Goal: Submit feedback/report problem

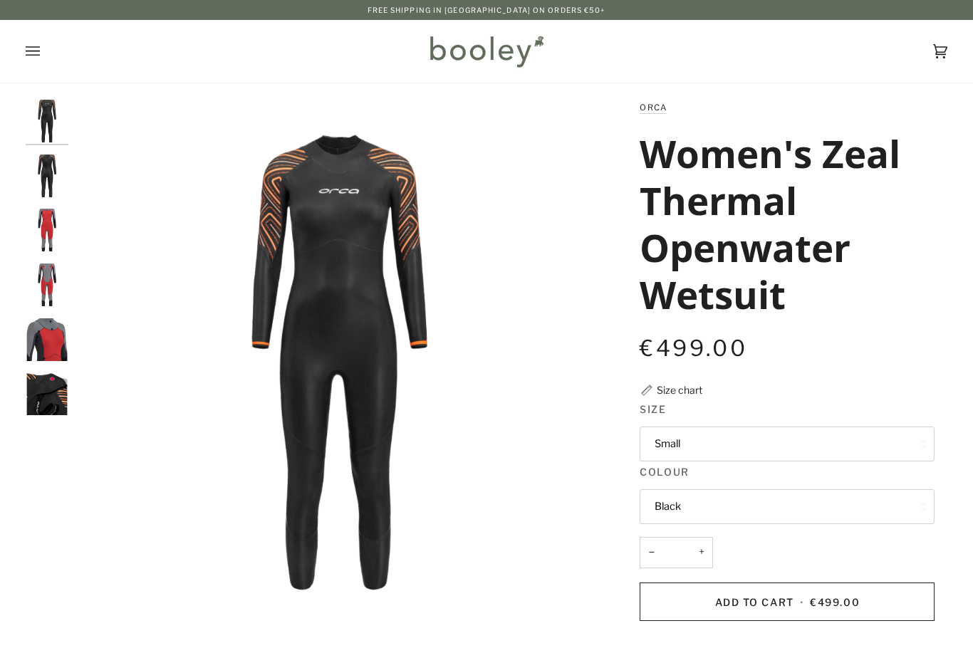
click at [865, 452] on button "Small" at bounding box center [787, 444] width 295 height 35
click at [884, 361] on div "€499.00 Sale • Save" at bounding box center [787, 348] width 295 height 32
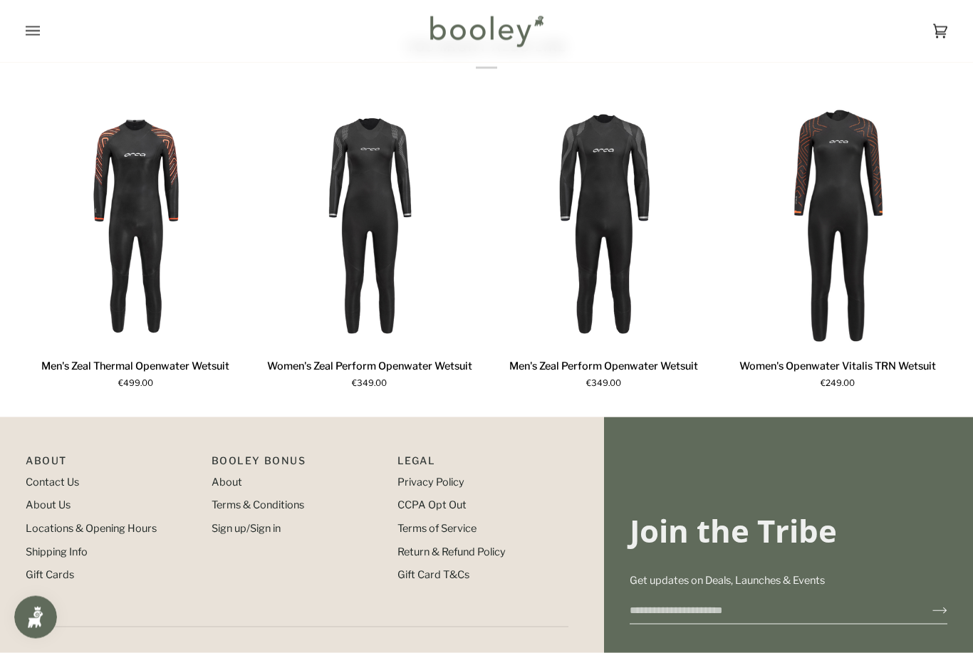
scroll to position [980, 0]
click at [52, 511] on link "About Us" at bounding box center [48, 504] width 45 height 13
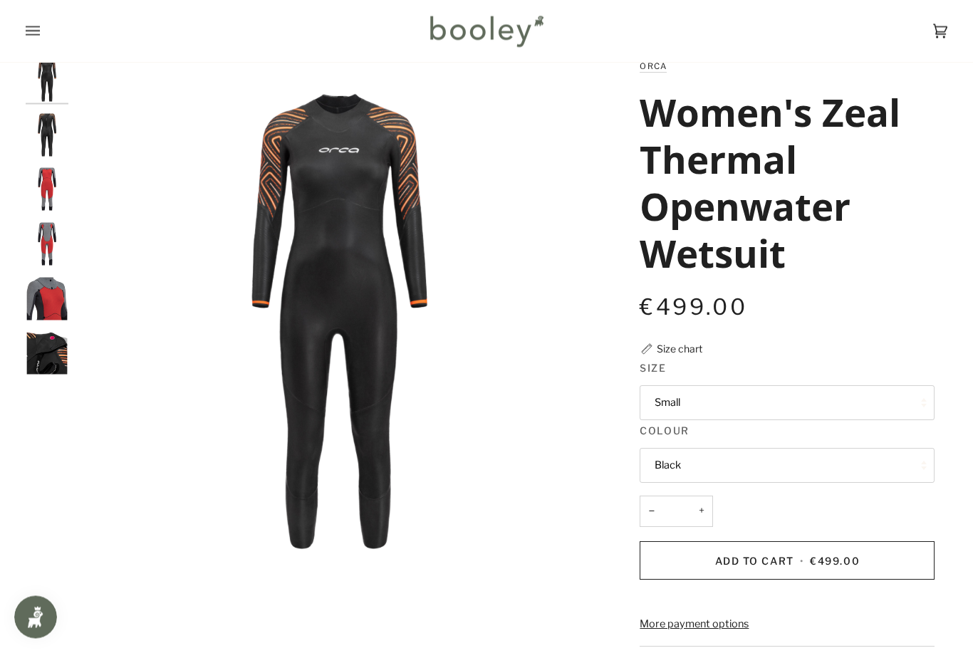
scroll to position [4, 0]
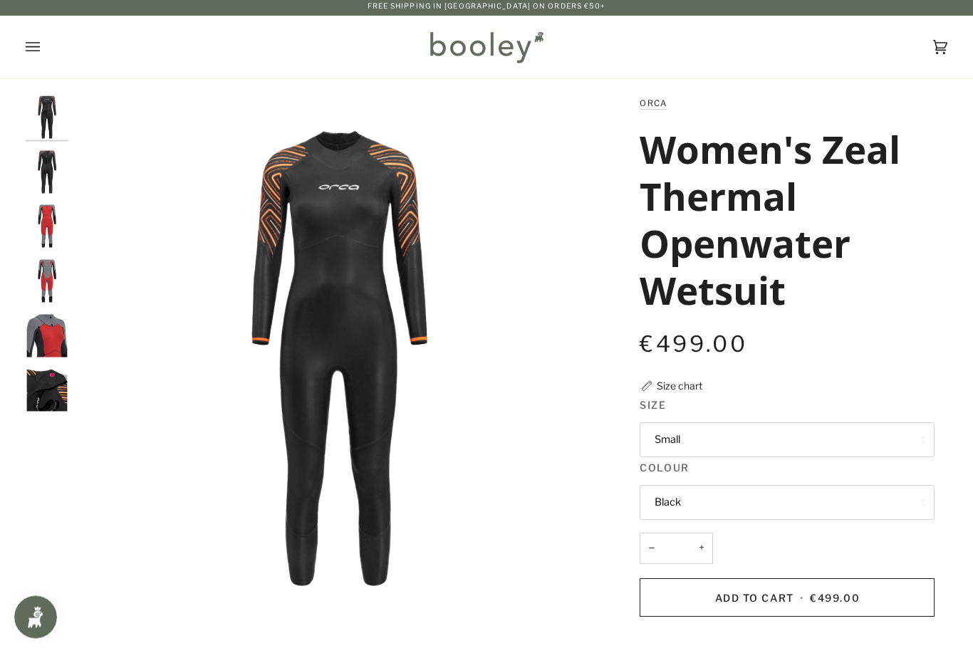
click at [766, 438] on button "Small" at bounding box center [787, 440] width 295 height 35
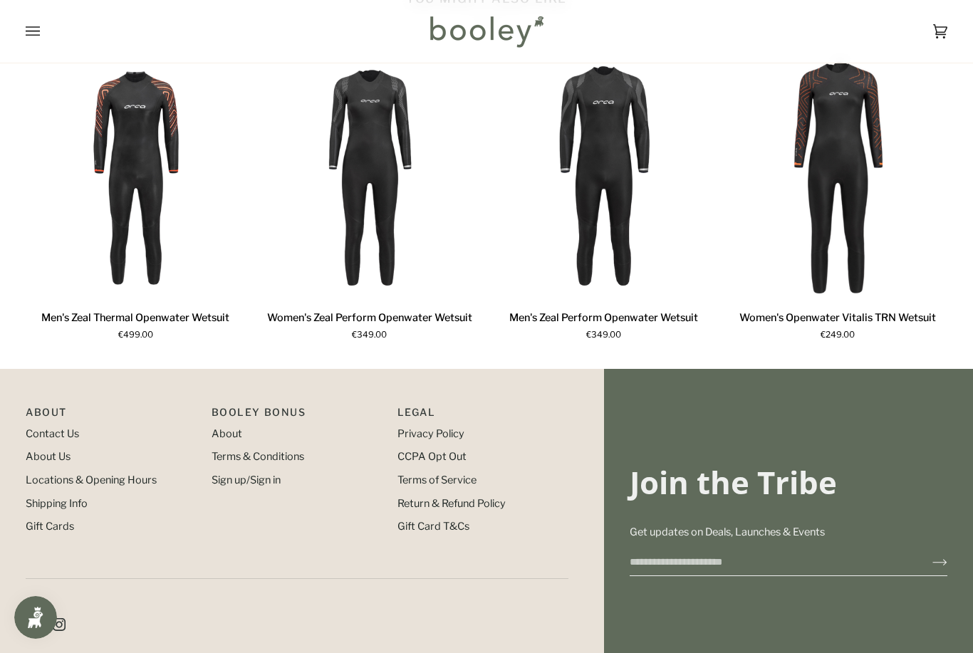
scroll to position [1089, 0]
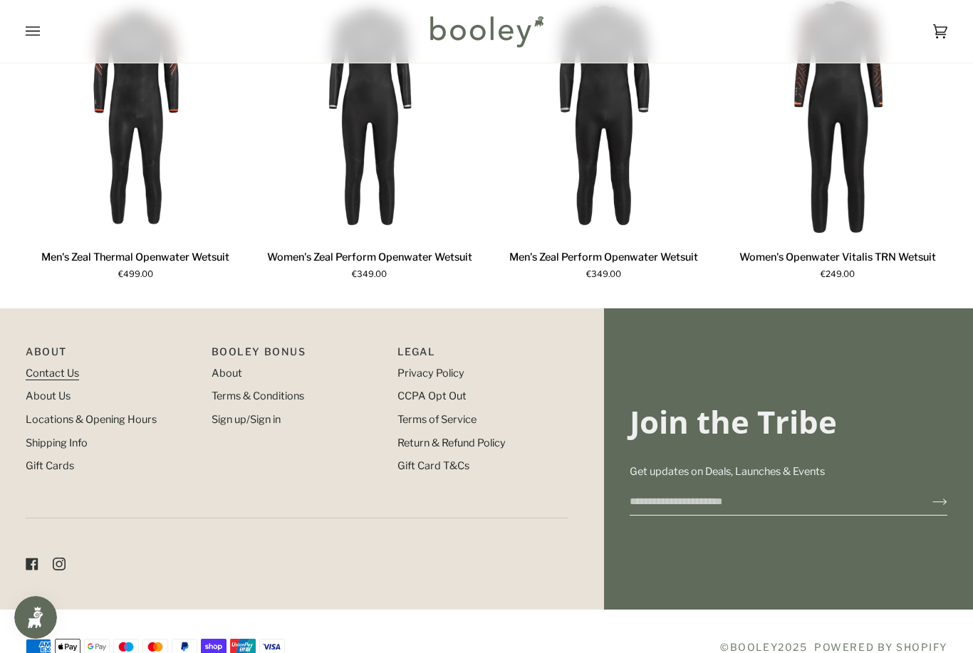
click at [54, 380] on link "Contact Us" at bounding box center [52, 373] width 53 height 13
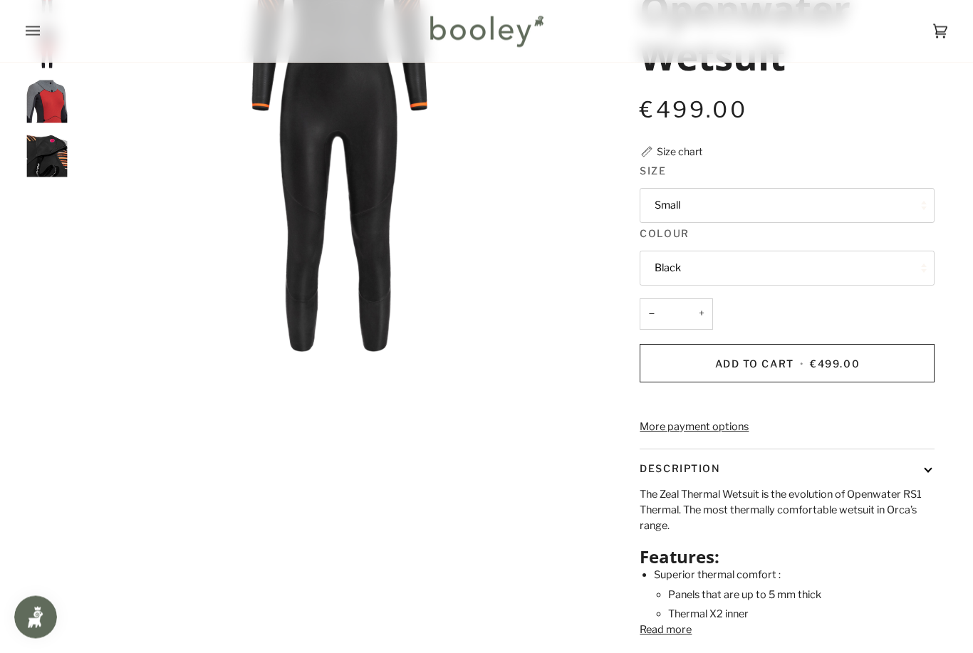
scroll to position [0, 0]
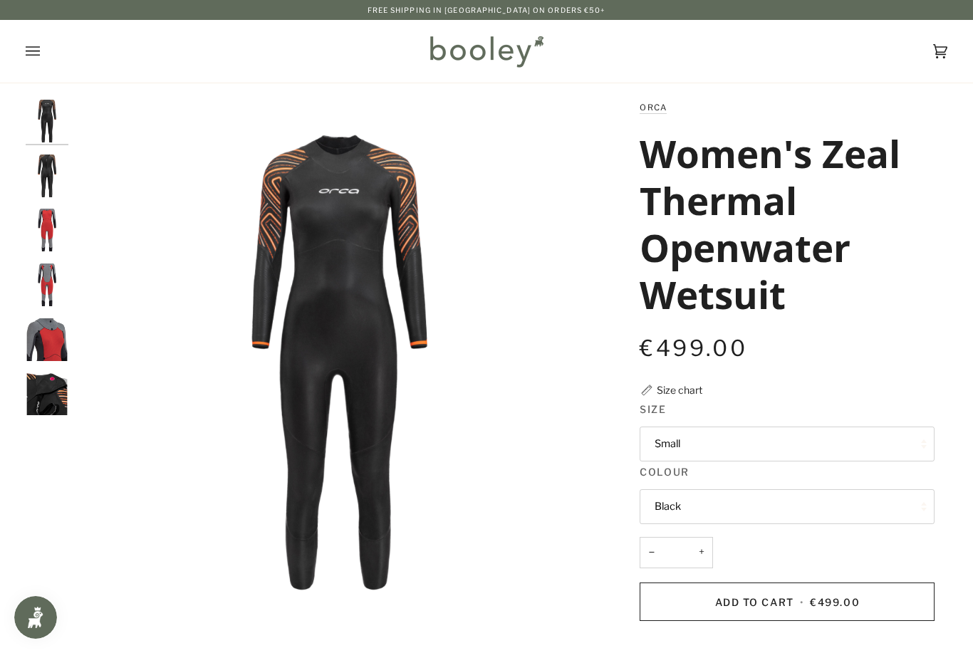
click at [29, 50] on icon "Open menu" at bounding box center [33, 51] width 14 height 21
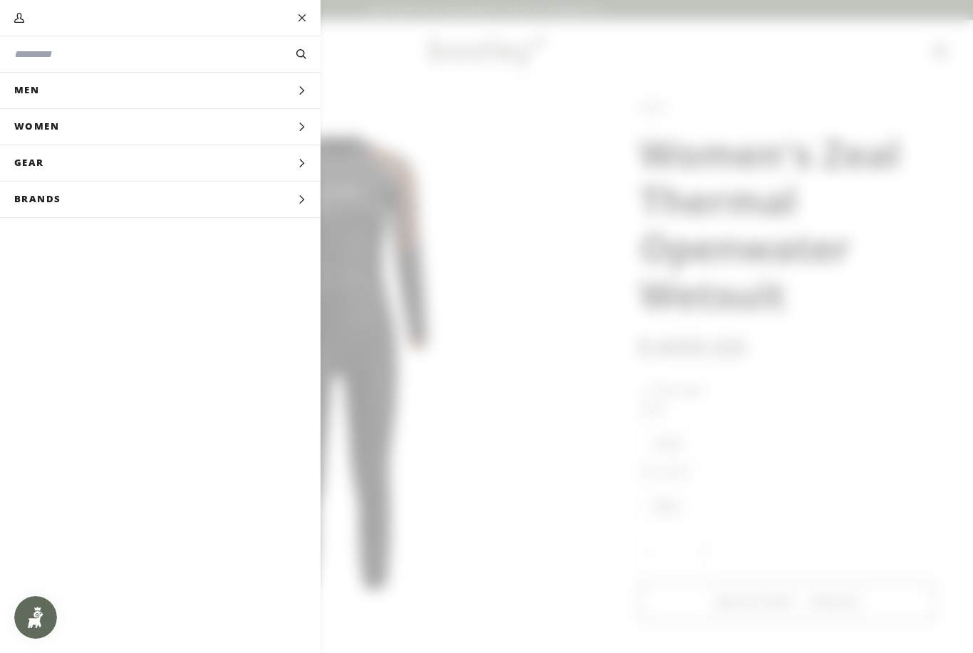
click at [83, 125] on button "Women Expand menu" at bounding box center [160, 127] width 321 height 36
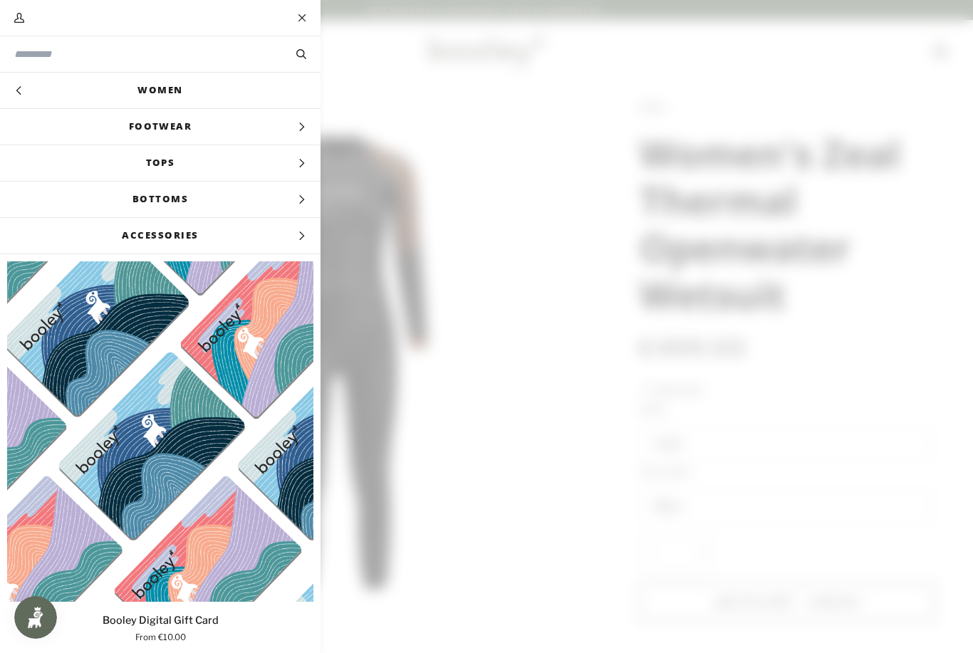
click at [181, 93] on link "Women" at bounding box center [160, 91] width 321 height 36
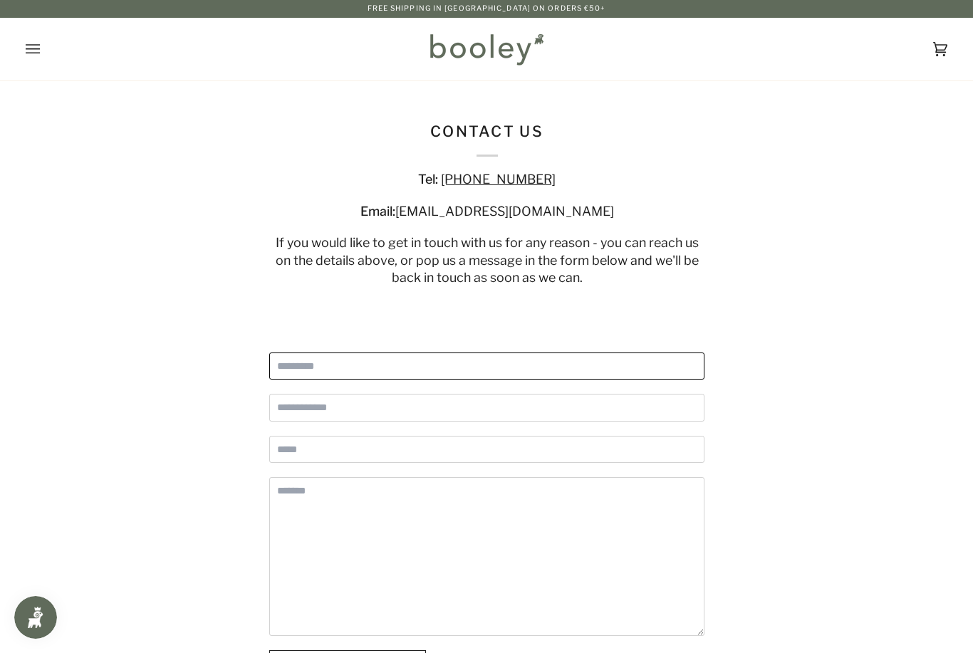
click at [350, 373] on input "Full Name" at bounding box center [486, 367] width 435 height 28
type input "**********"
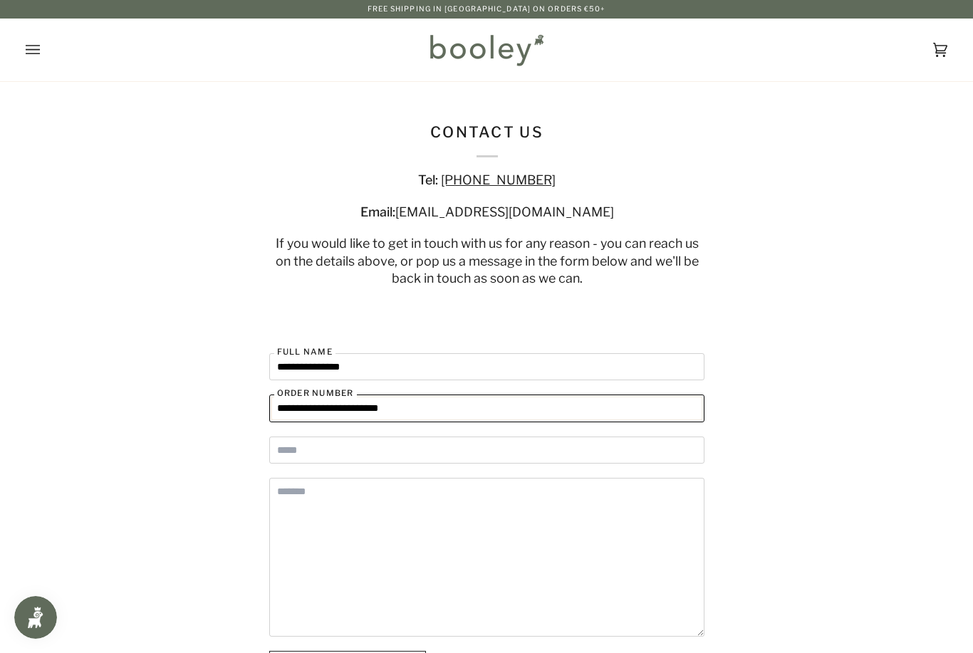
type input "**********"
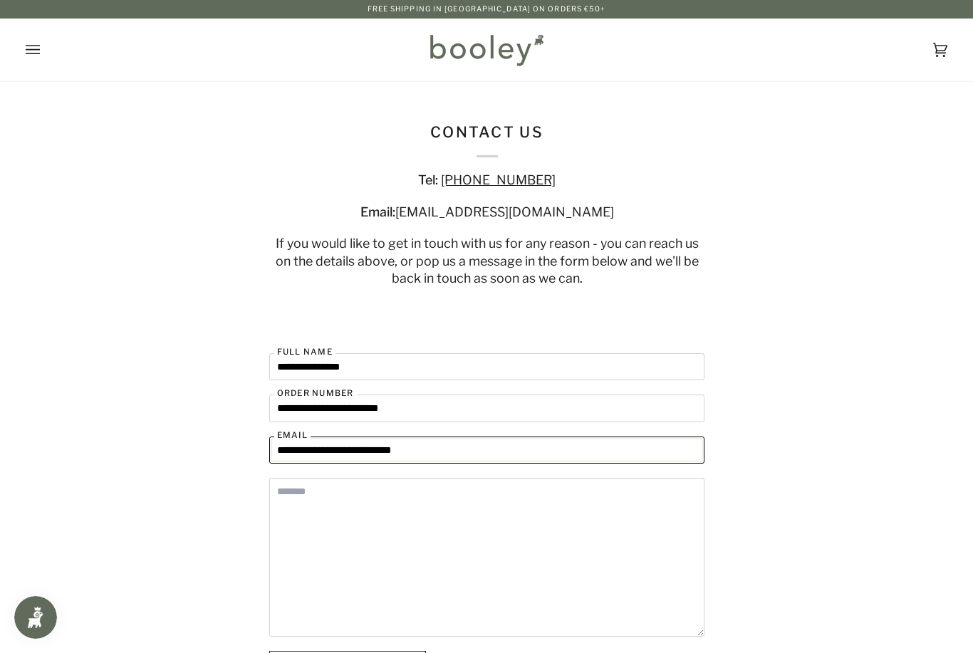
type input "**********"
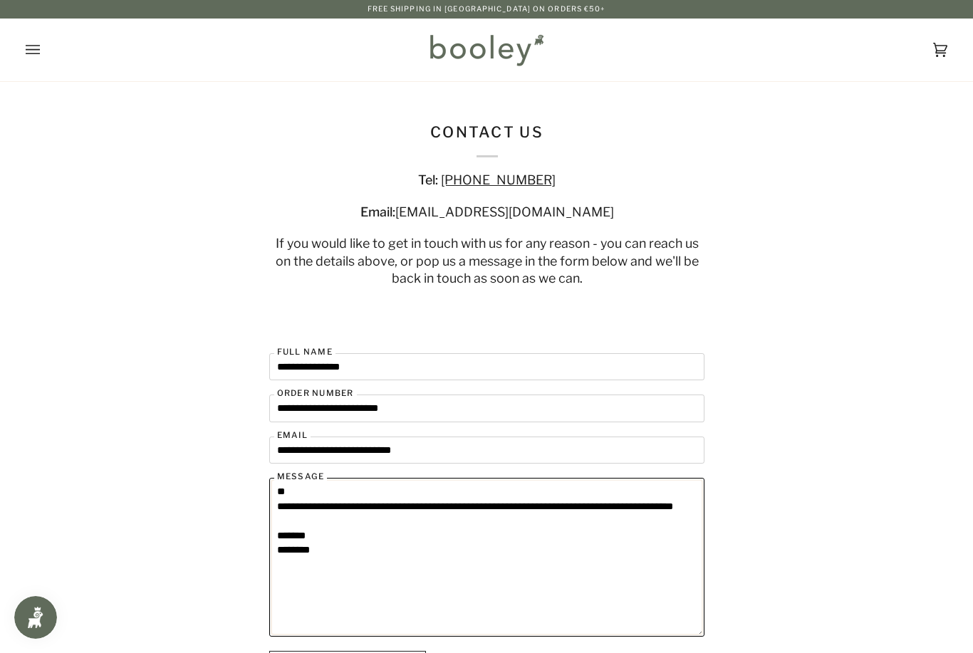
click at [321, 494] on textarea "**********" at bounding box center [486, 557] width 435 height 159
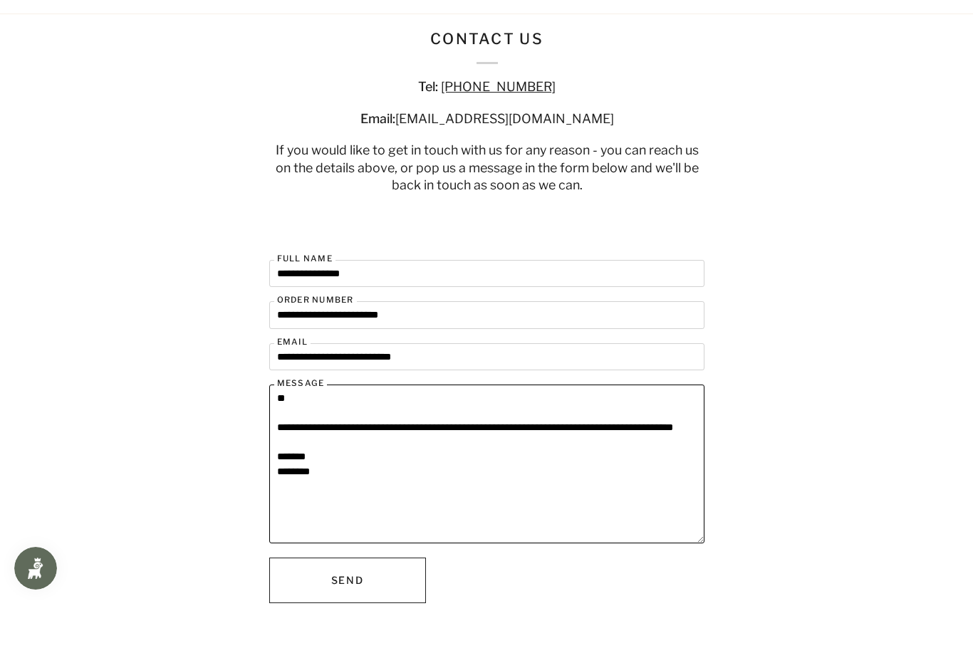
scroll to position [51, 0]
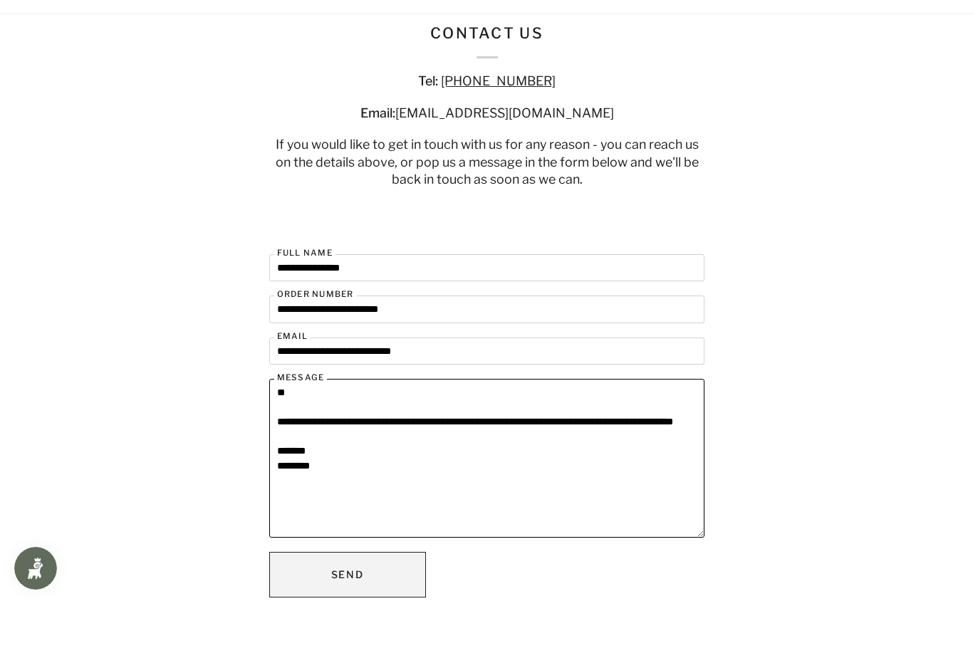
type textarea "**********"
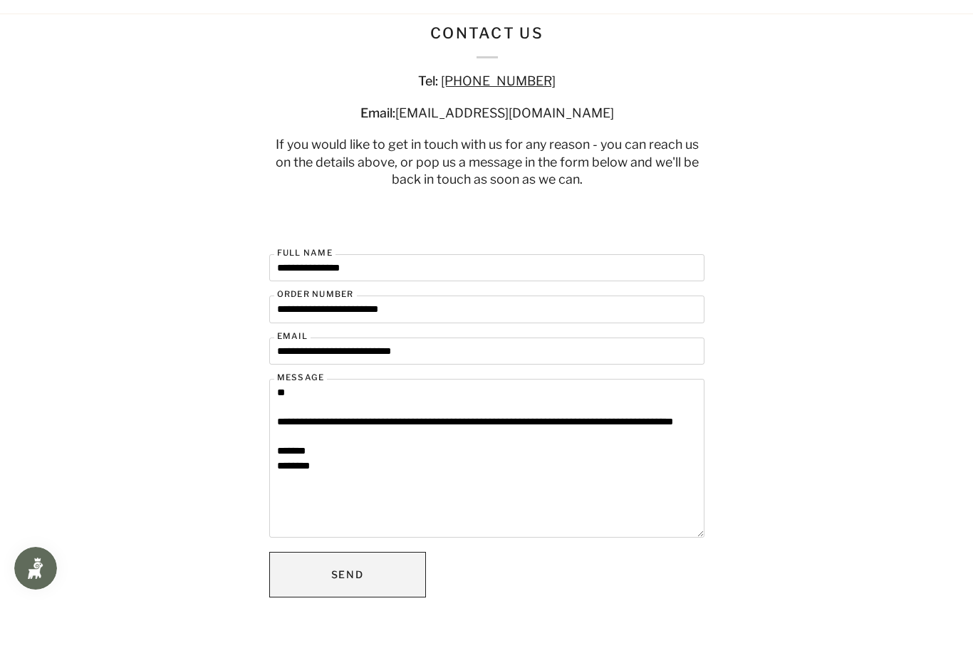
click at [356, 601] on button "Send" at bounding box center [347, 624] width 157 height 46
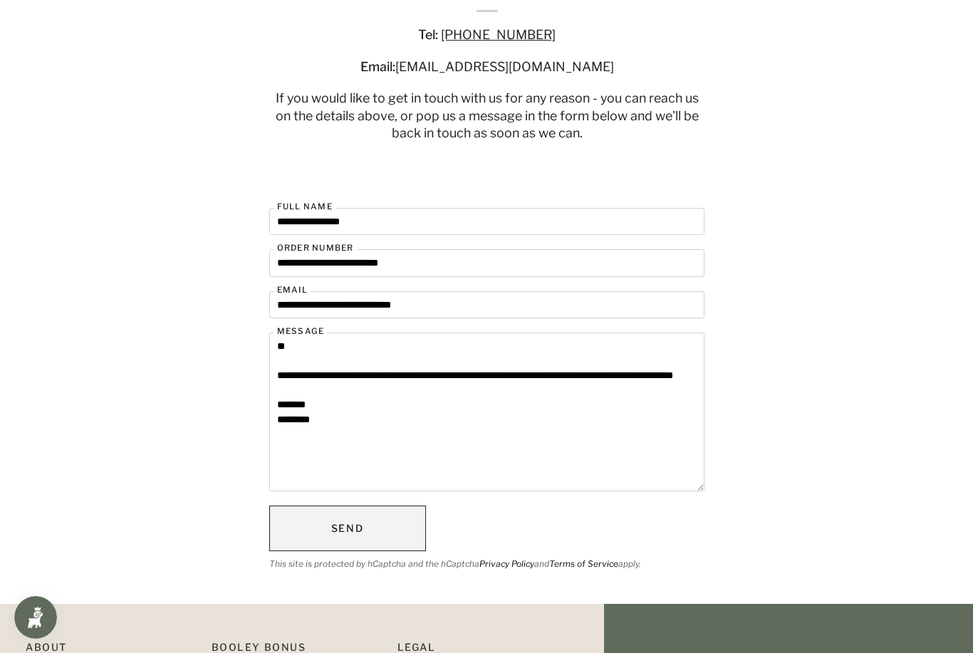
scroll to position [0, 0]
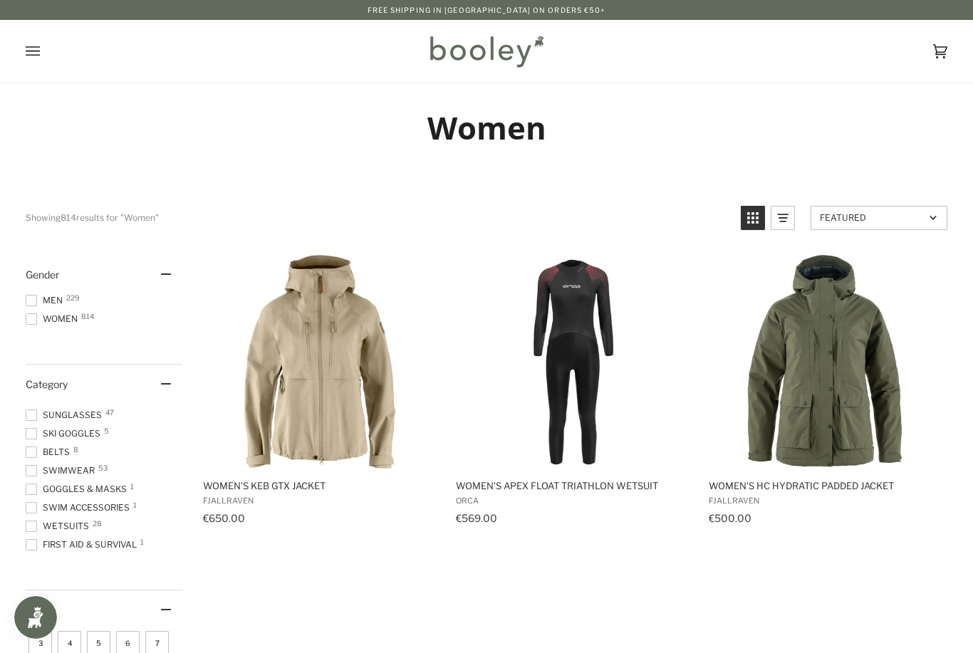
scroll to position [527, 0]
click at [35, 524] on span at bounding box center [31, 526] width 11 height 11
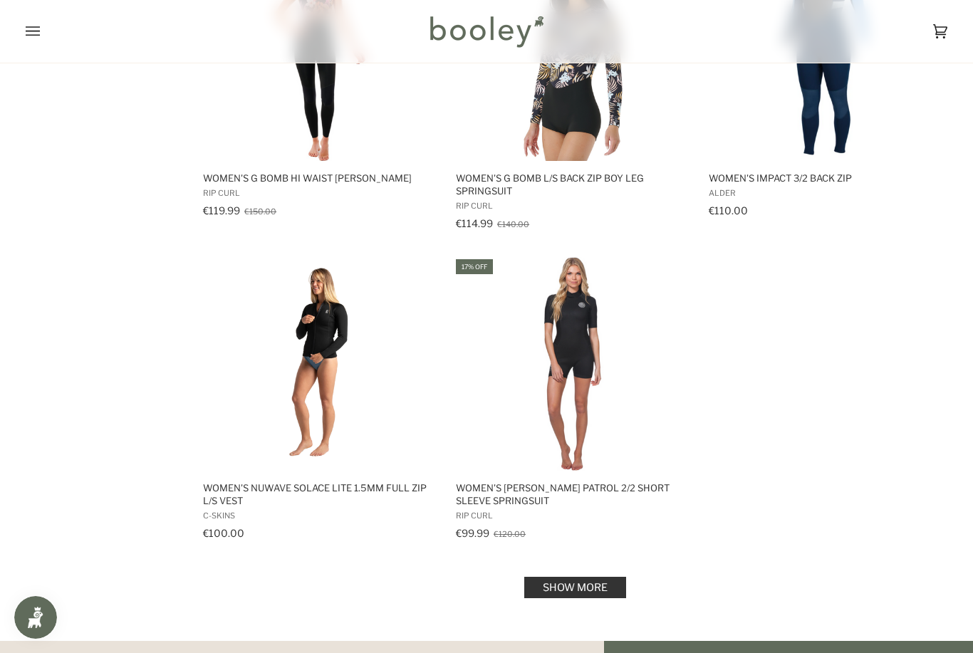
scroll to position [1833, 0]
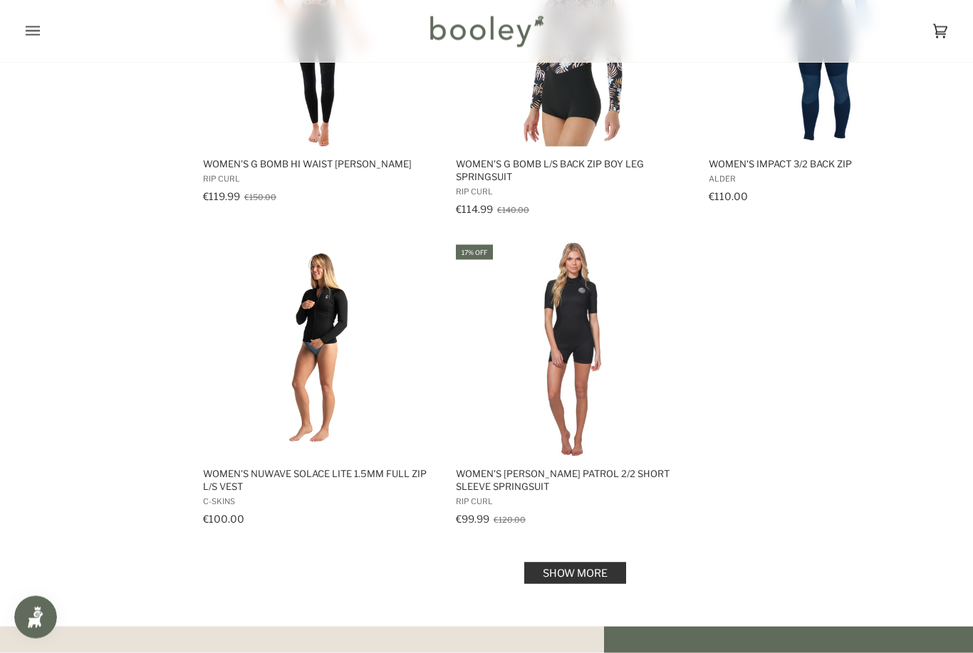
click at [582, 565] on link "Show more" at bounding box center [575, 573] width 102 height 21
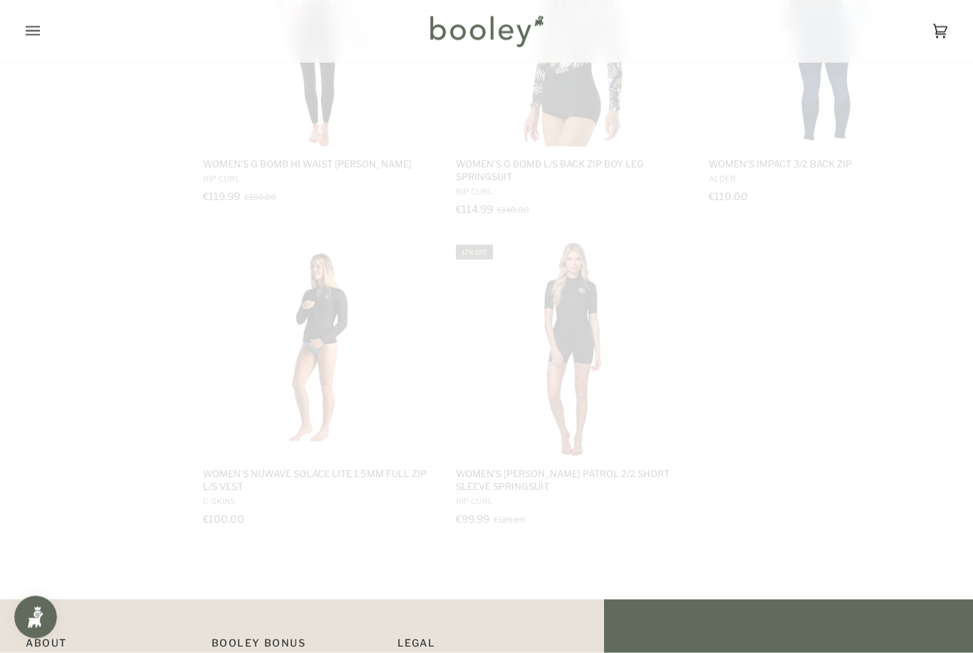
scroll to position [1833, 0]
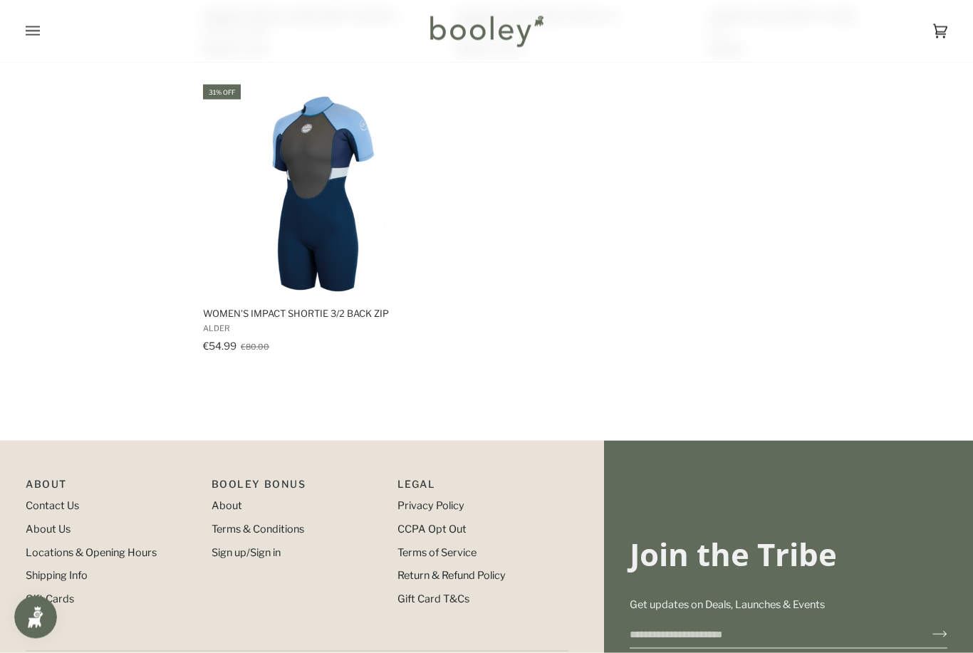
scroll to position [2898, 0]
click at [98, 546] on link "Locations & Opening Hours" at bounding box center [91, 552] width 131 height 13
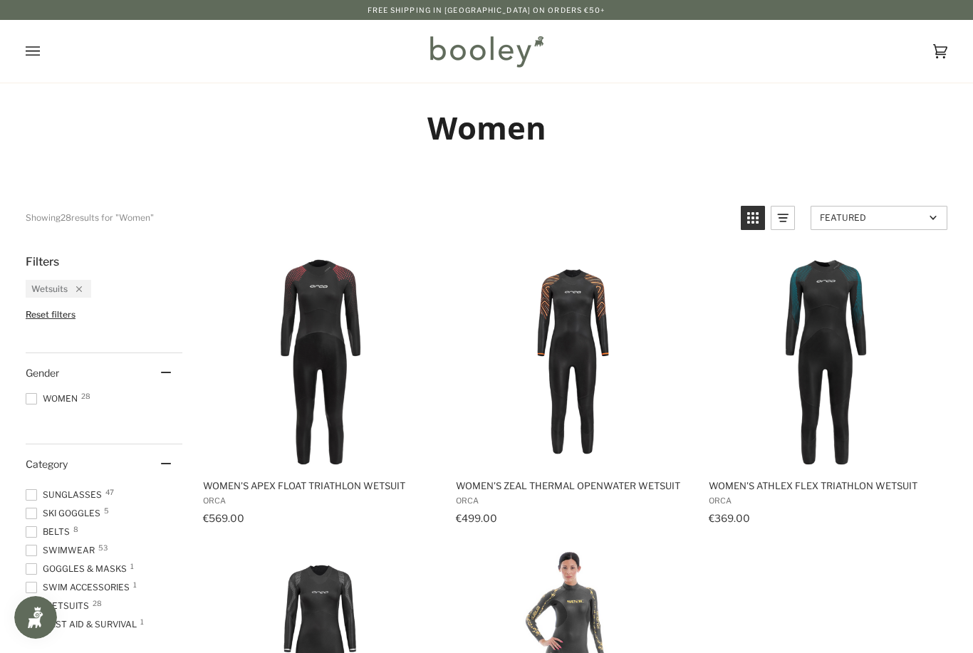
scroll to position [2943, 0]
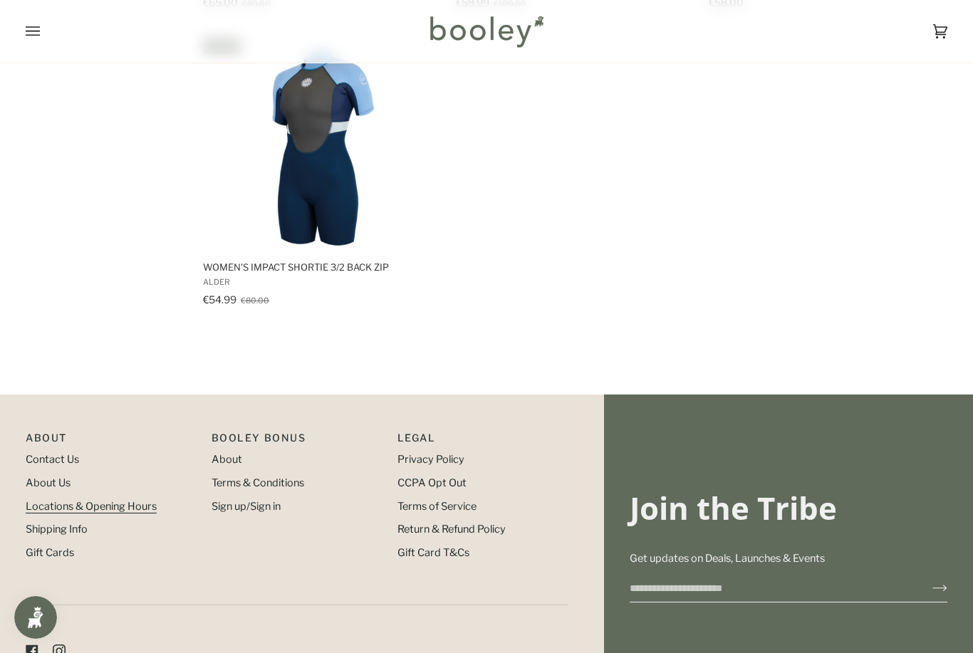
scroll to position [1879, 0]
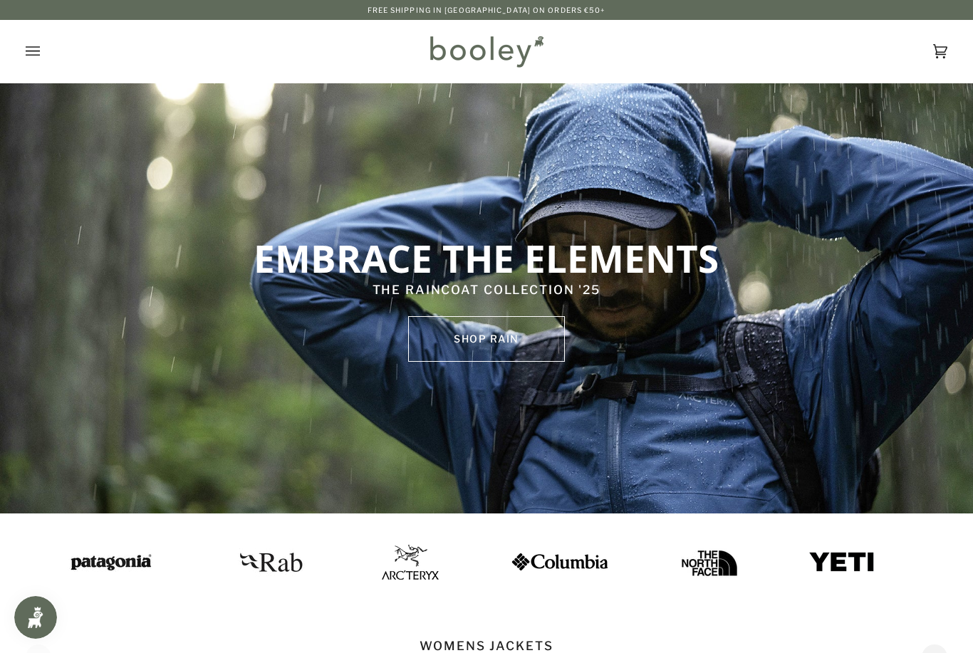
click at [34, 53] on icon "Open menu" at bounding box center [33, 51] width 14 height 21
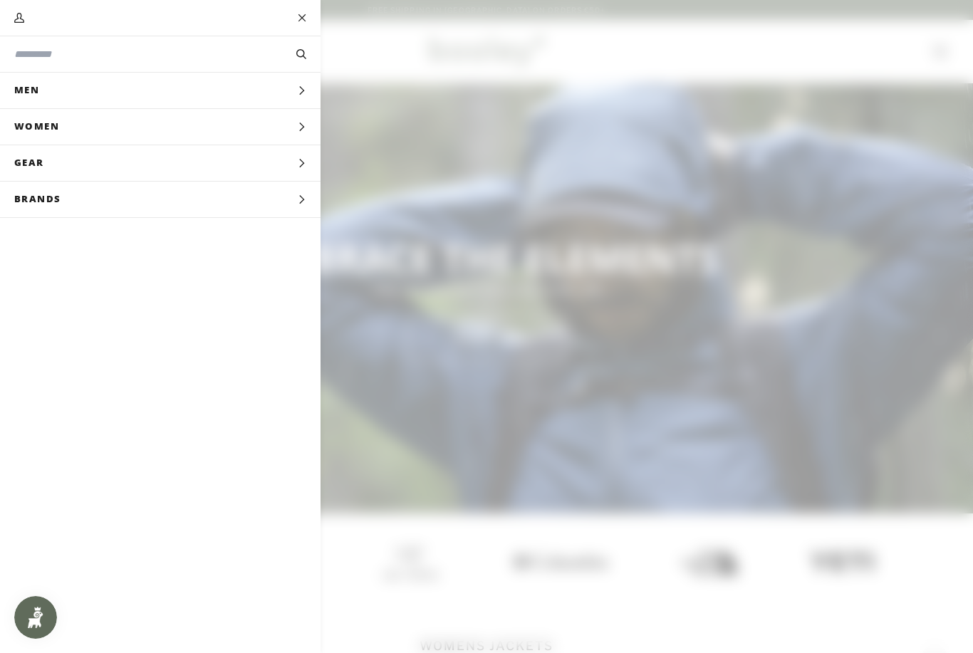
click at [52, 127] on span "Women" at bounding box center [41, 127] width 83 height 36
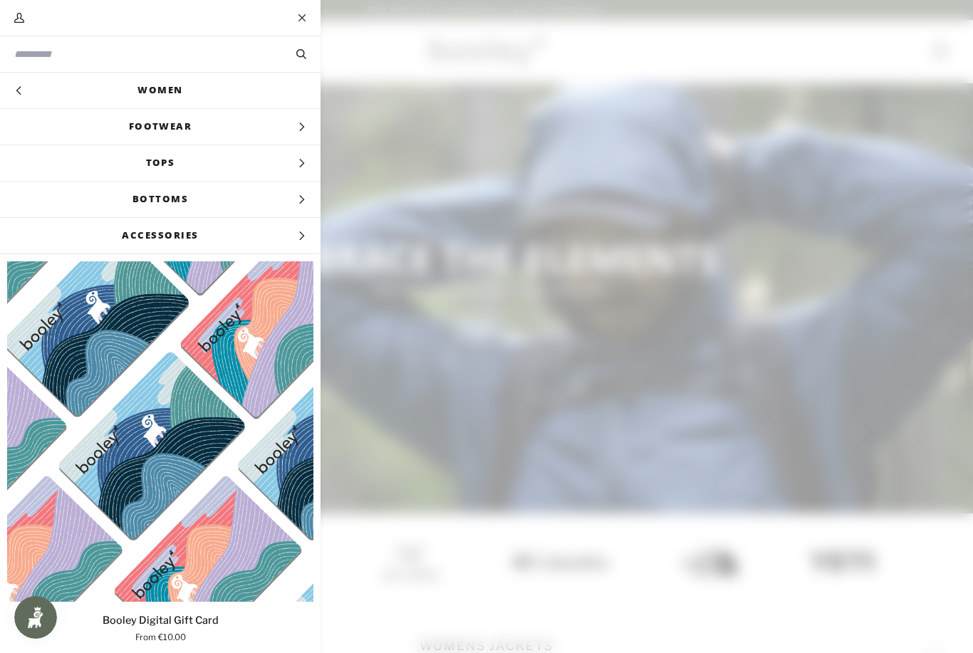
click at [81, 51] on input "Search our store" at bounding box center [136, 54] width 244 height 15
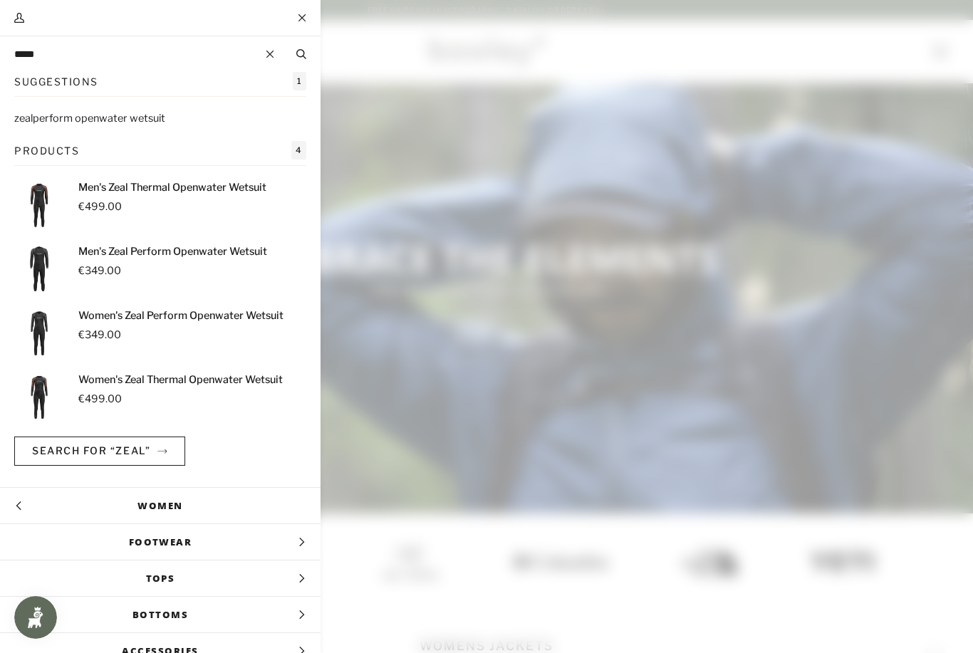
type input "****"
click at [199, 387] on div "Women's Zeal Thermal Openwater Wetsuit €499.00" at bounding box center [180, 398] width 204 height 50
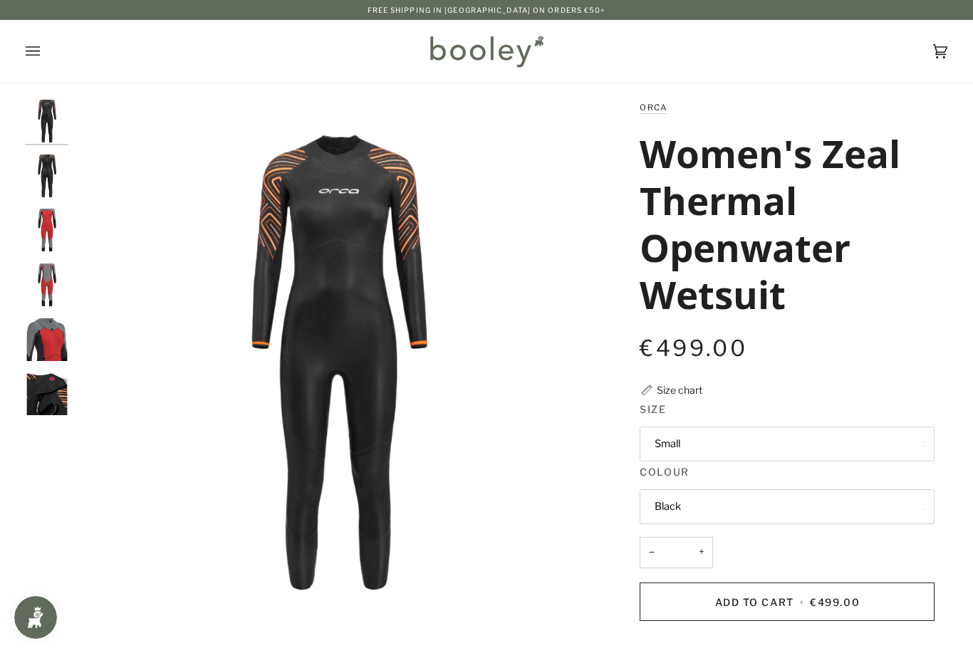
click at [890, 449] on button "Small" at bounding box center [787, 444] width 295 height 35
click at [923, 354] on div "€499.00 Sale • Save" at bounding box center [787, 348] width 295 height 32
click at [837, 444] on button "Small" at bounding box center [787, 444] width 295 height 35
click at [921, 357] on div "€499.00 Sale • Save" at bounding box center [787, 348] width 295 height 32
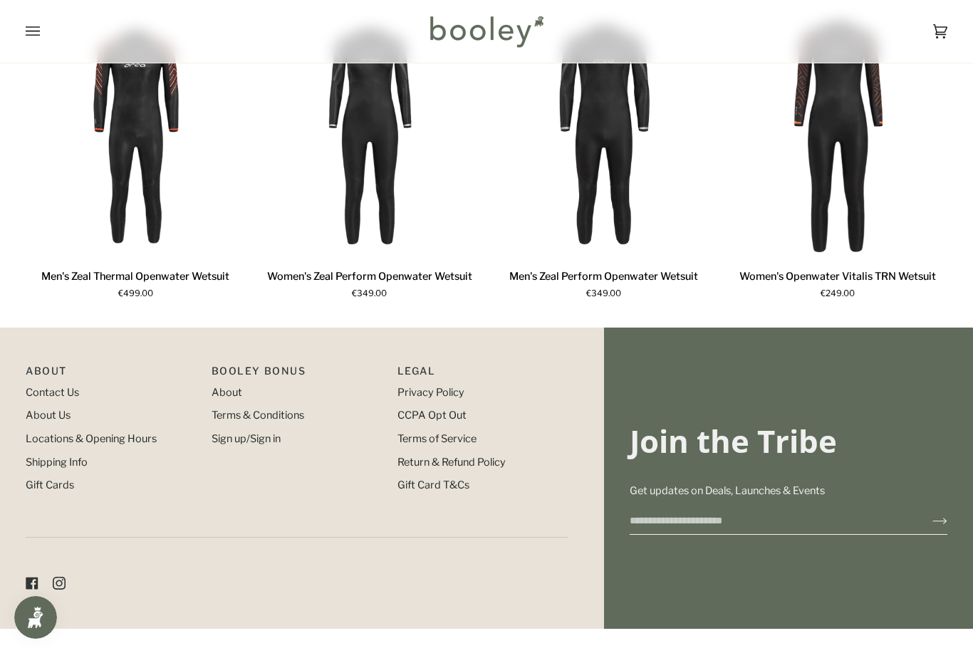
scroll to position [1089, 0]
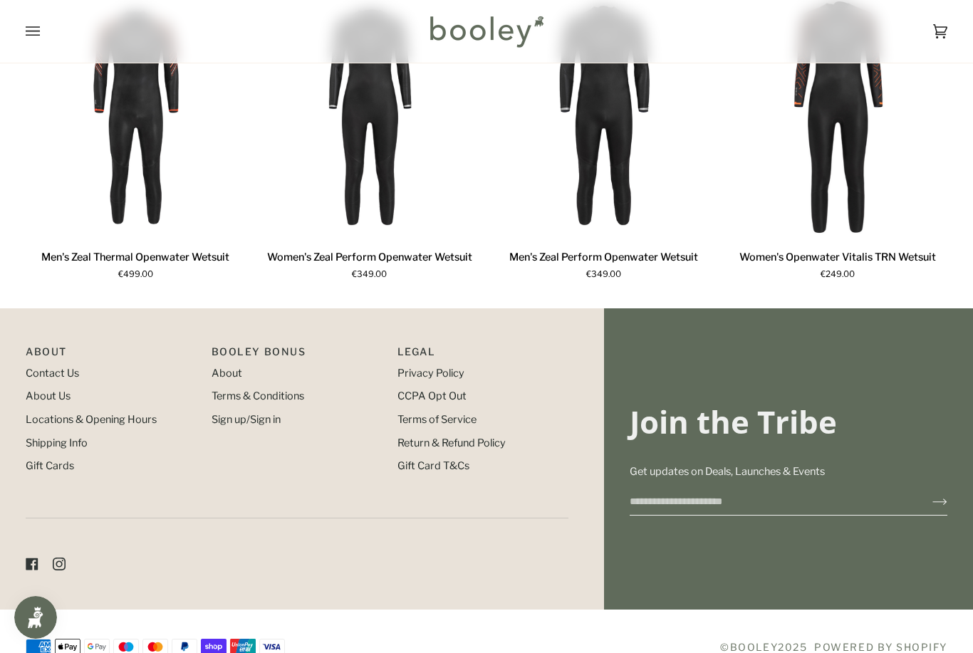
click at [799, 515] on input "Email" at bounding box center [770, 502] width 280 height 26
type input "**********"
click at [946, 512] on button "Join" at bounding box center [929, 501] width 38 height 23
click at [946, 505] on icon "Join" at bounding box center [940, 502] width 14 height 6
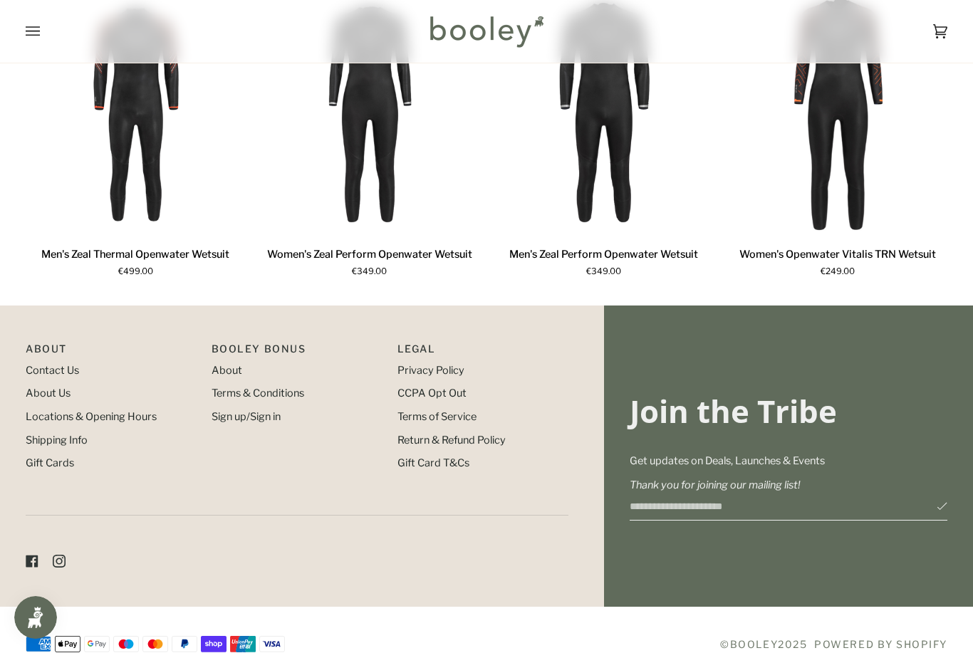
scroll to position [1089, 0]
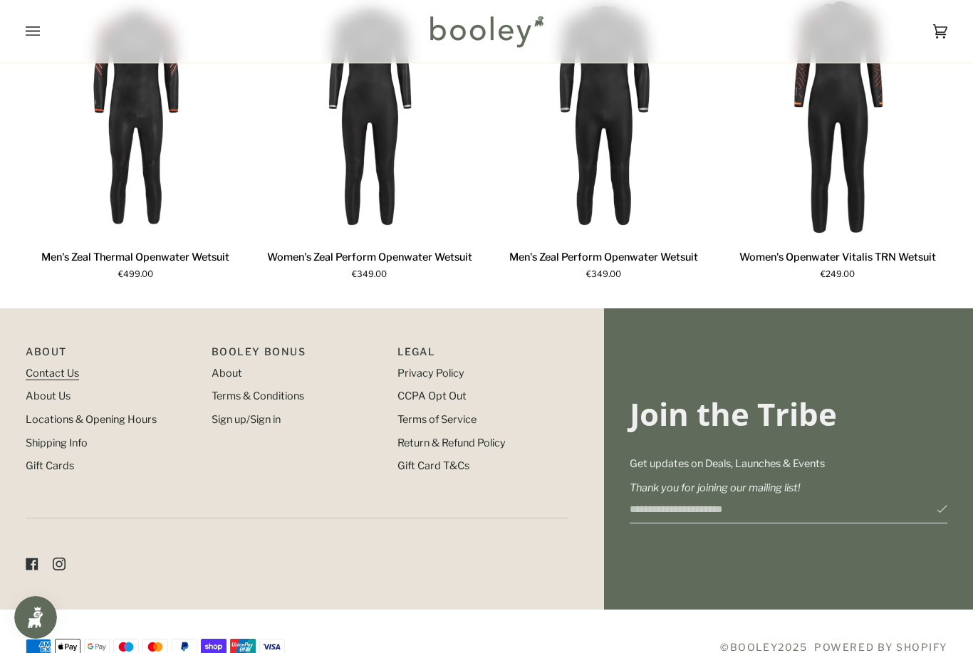
click at [63, 380] on link "Contact Us" at bounding box center [52, 373] width 53 height 13
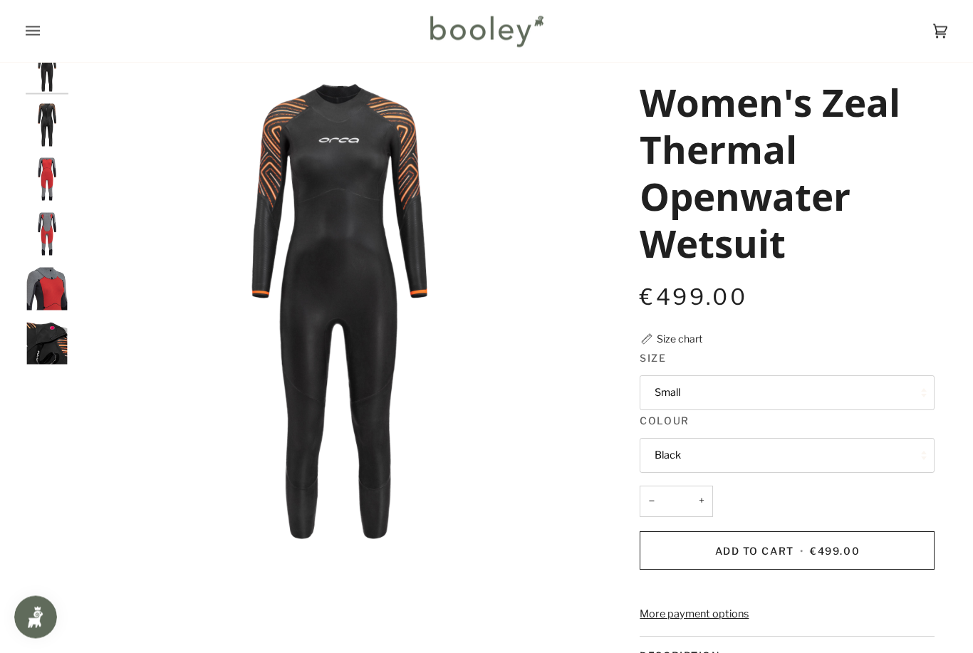
scroll to position [0, 0]
